Goal: Information Seeking & Learning: Check status

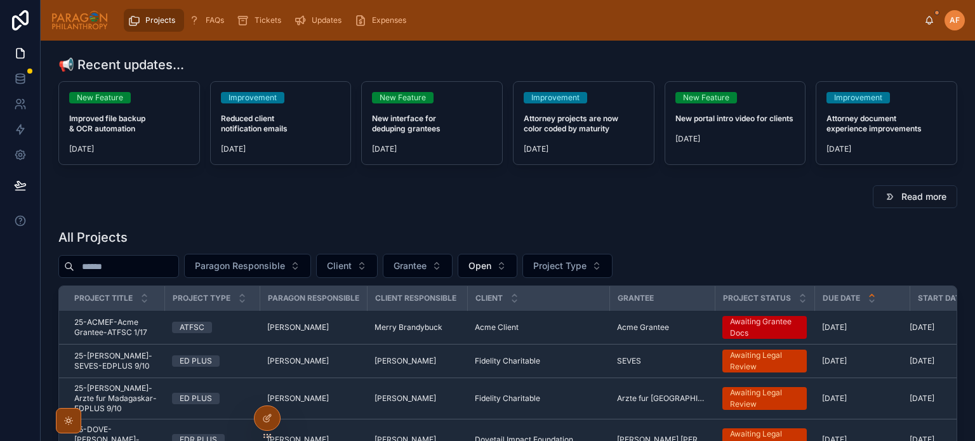
click at [233, 272] on button "Paragon Responsible" at bounding box center [247, 266] width 127 height 24
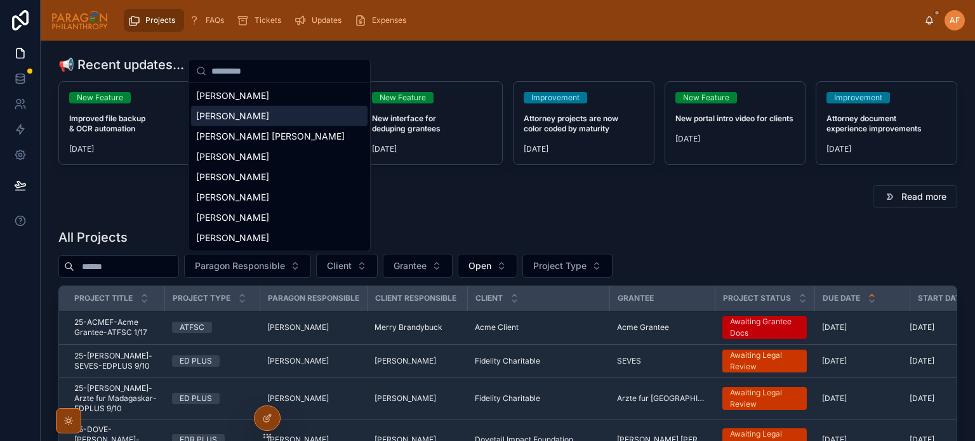
click at [247, 123] on div "[PERSON_NAME]" at bounding box center [279, 116] width 176 height 20
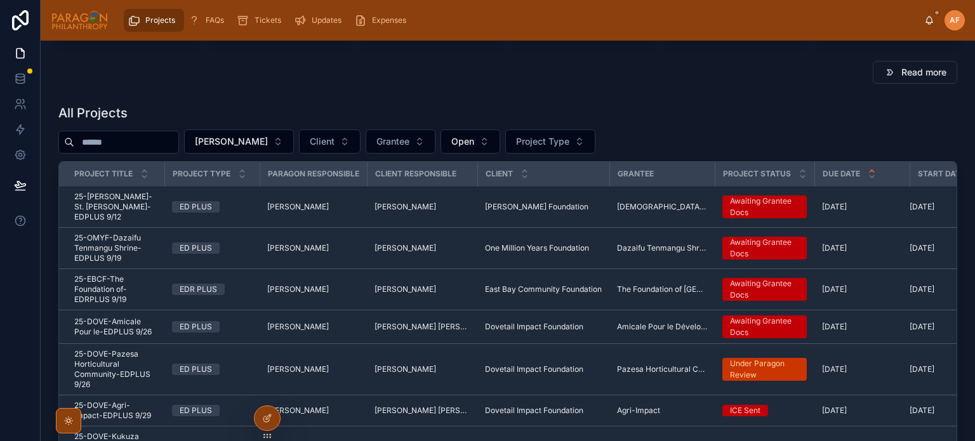
scroll to position [127, 0]
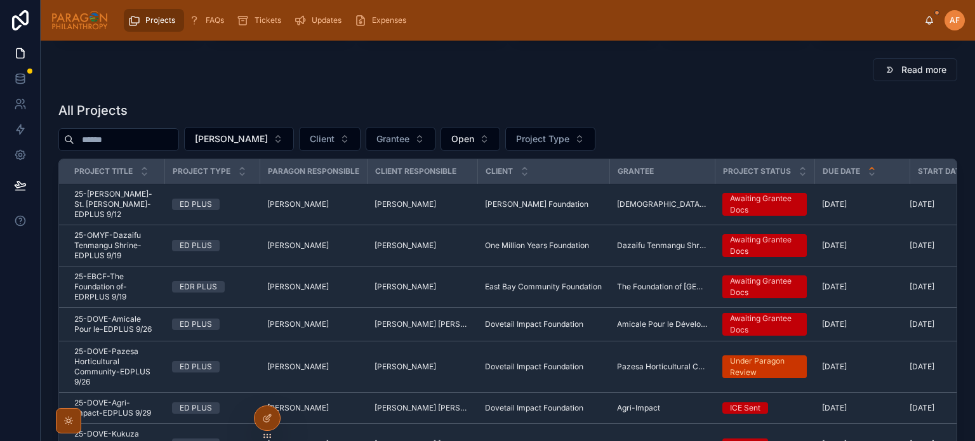
click at [164, 197] on td "ED PLUS" at bounding box center [211, 204] width 95 height 41
click at [148, 197] on span "25-[PERSON_NAME]-St. [PERSON_NAME]-EDPLUS 9/12" at bounding box center [115, 204] width 82 height 30
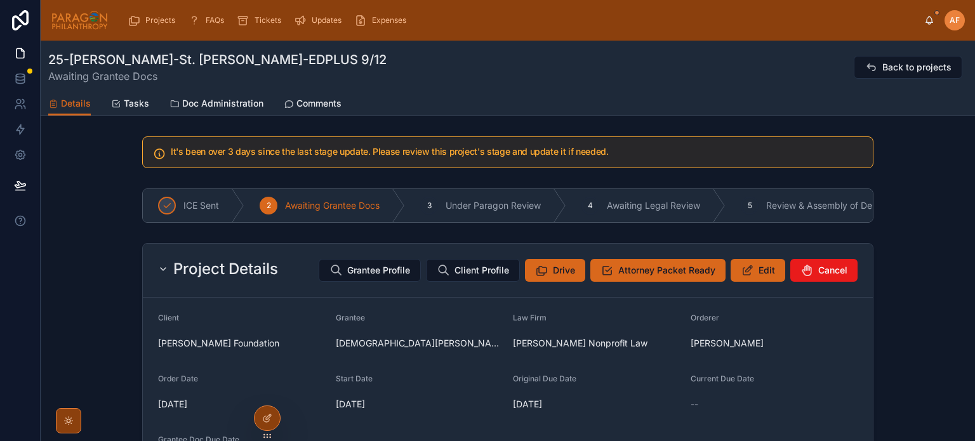
click at [864, 67] on icon at bounding box center [870, 67] width 13 height 13
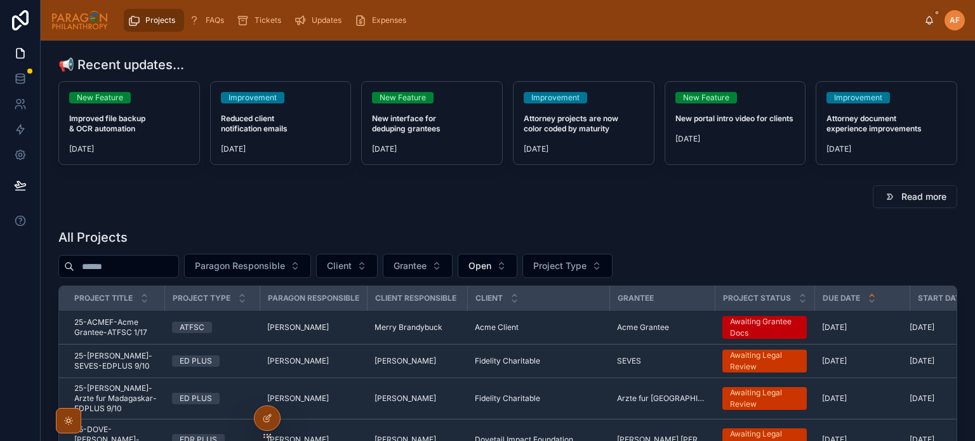
click at [228, 273] on button "Paragon Responsible" at bounding box center [247, 266] width 127 height 24
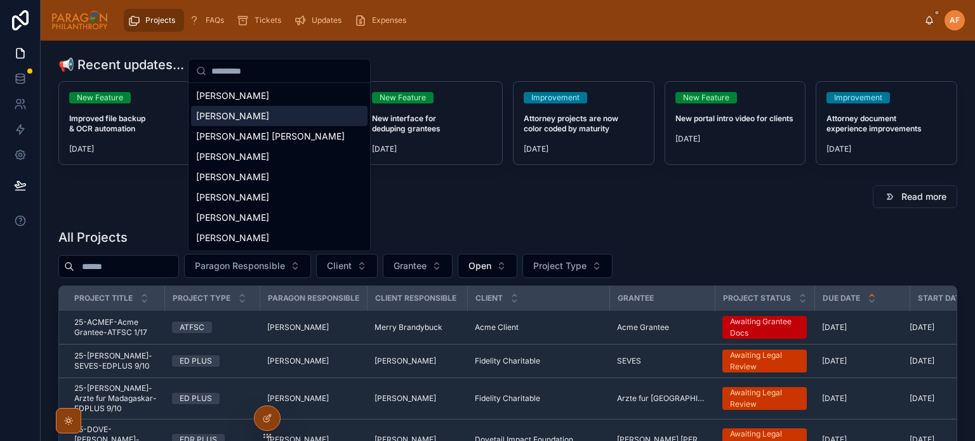
click at [254, 112] on span "[PERSON_NAME]" at bounding box center [232, 116] width 73 height 13
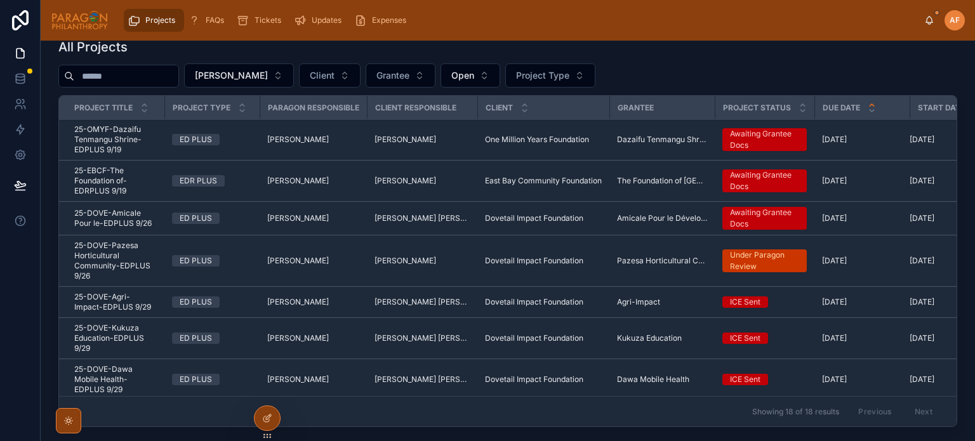
scroll to position [63, 0]
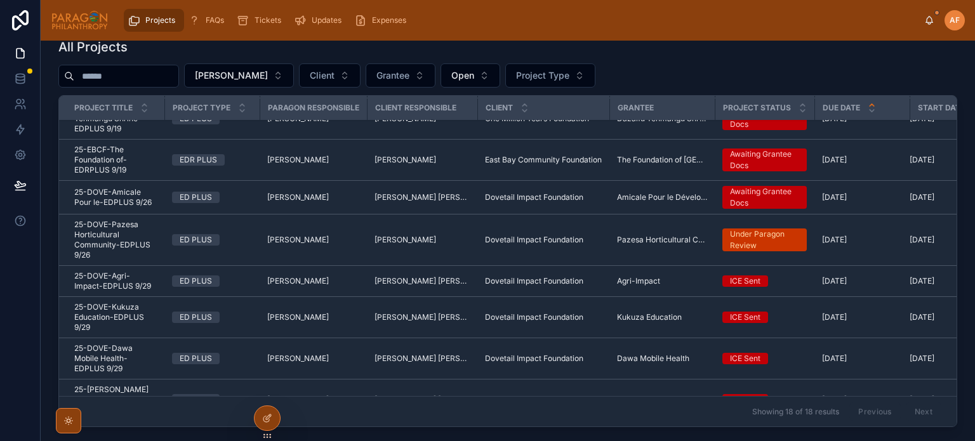
click at [147, 233] on span "25-DOVE-Pazesa Horticultural Community-EDPLUS 9/26" at bounding box center [115, 240] width 82 height 41
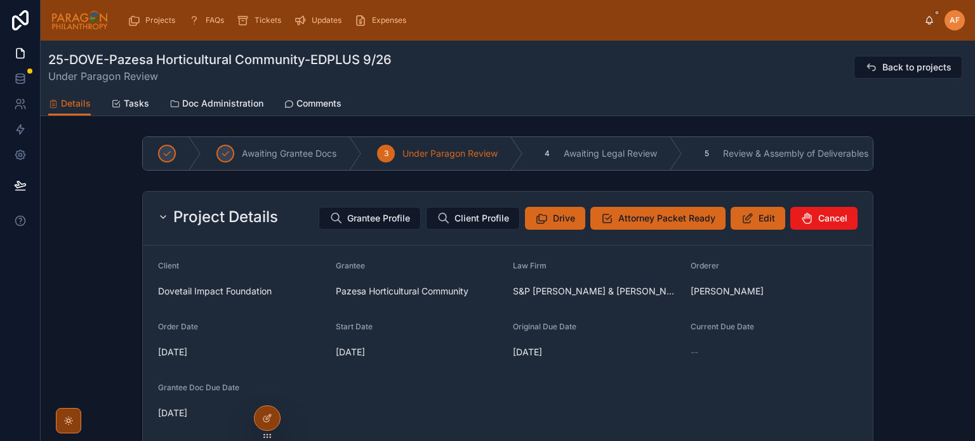
click at [315, 101] on span "Comments" at bounding box center [318, 103] width 45 height 13
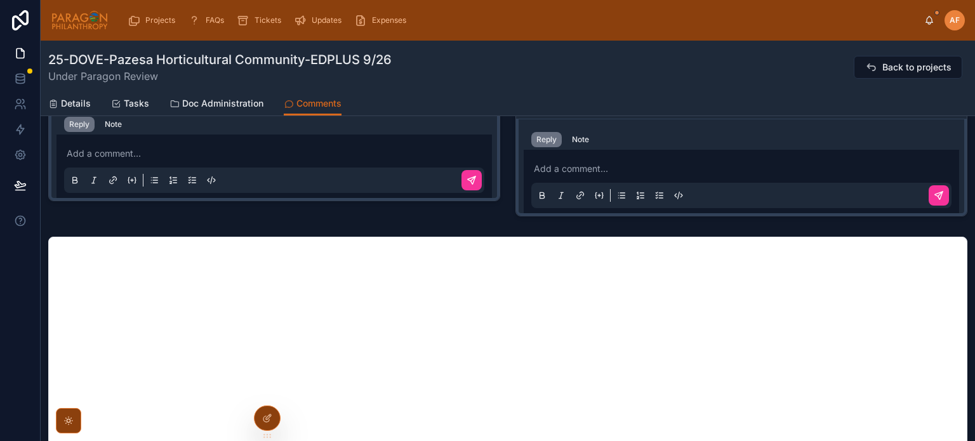
scroll to position [666, 0]
